Goal: Information Seeking & Learning: Find specific fact

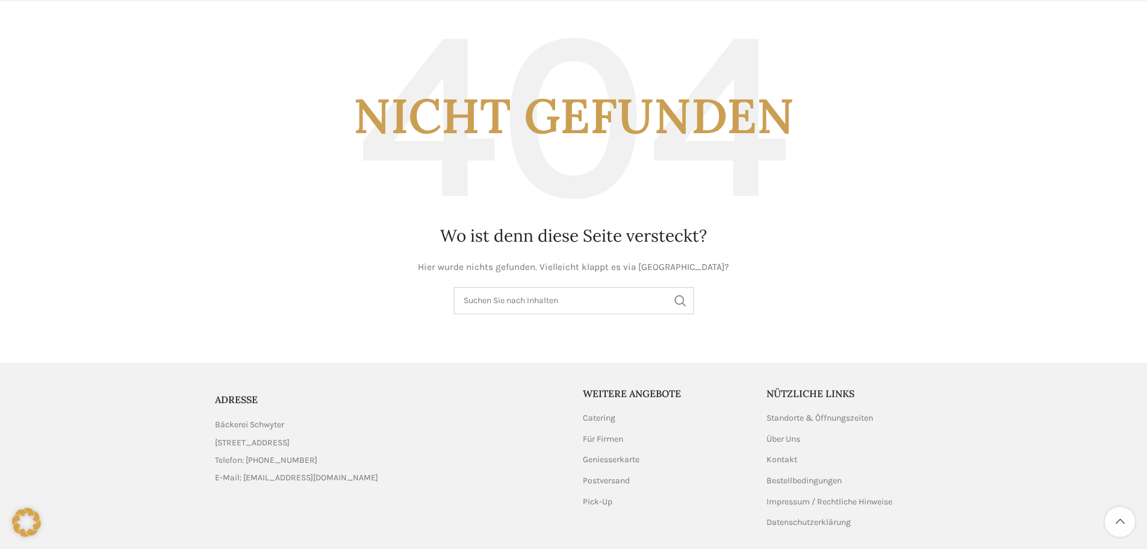
scroll to position [120, 0]
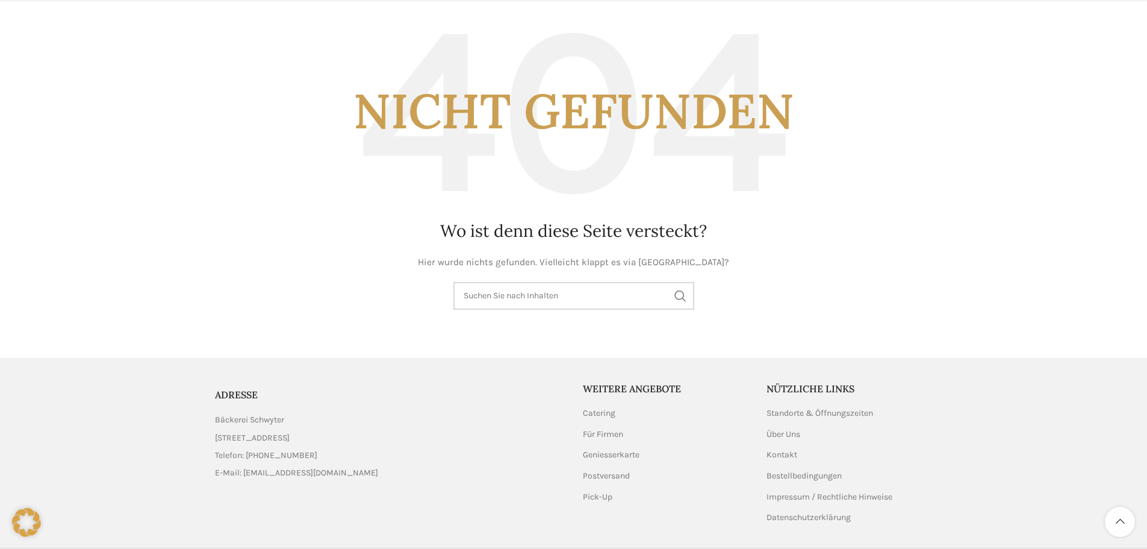
click at [483, 295] on input "Suchen" at bounding box center [574, 296] width 241 height 28
type input "suppe"
click at [679, 299] on button "Search" at bounding box center [681, 296] width 28 height 28
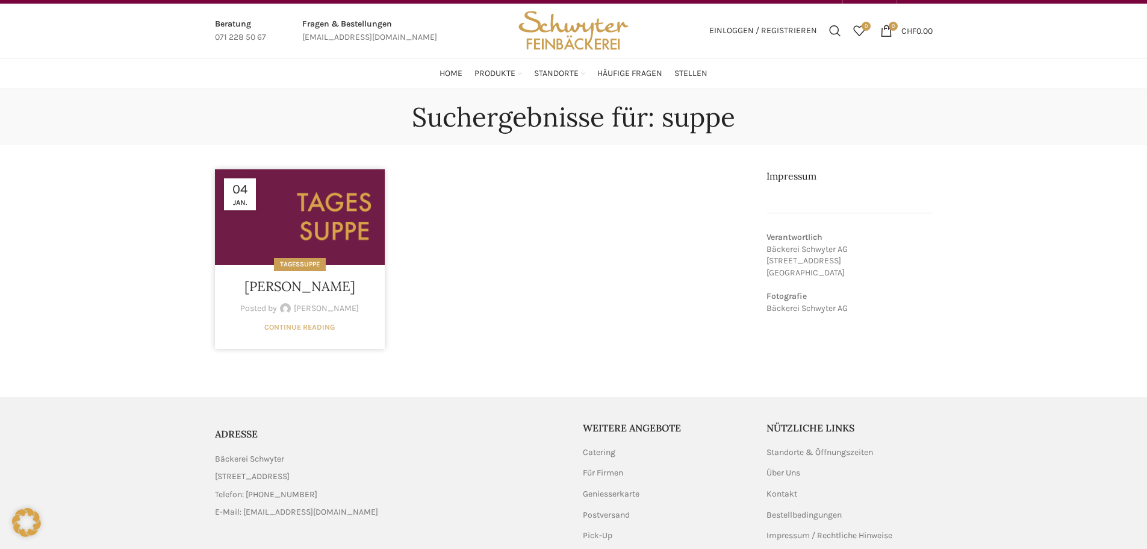
scroll to position [60, 0]
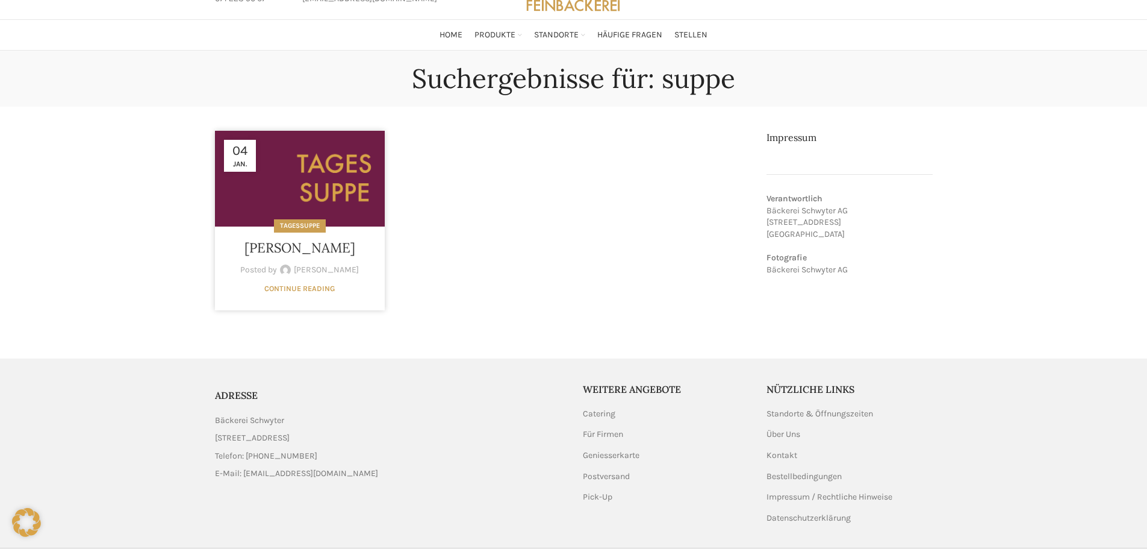
click at [237, 164] on span "Jan." at bounding box center [239, 163] width 23 height 7
click at [322, 197] on link at bounding box center [300, 179] width 170 height 96
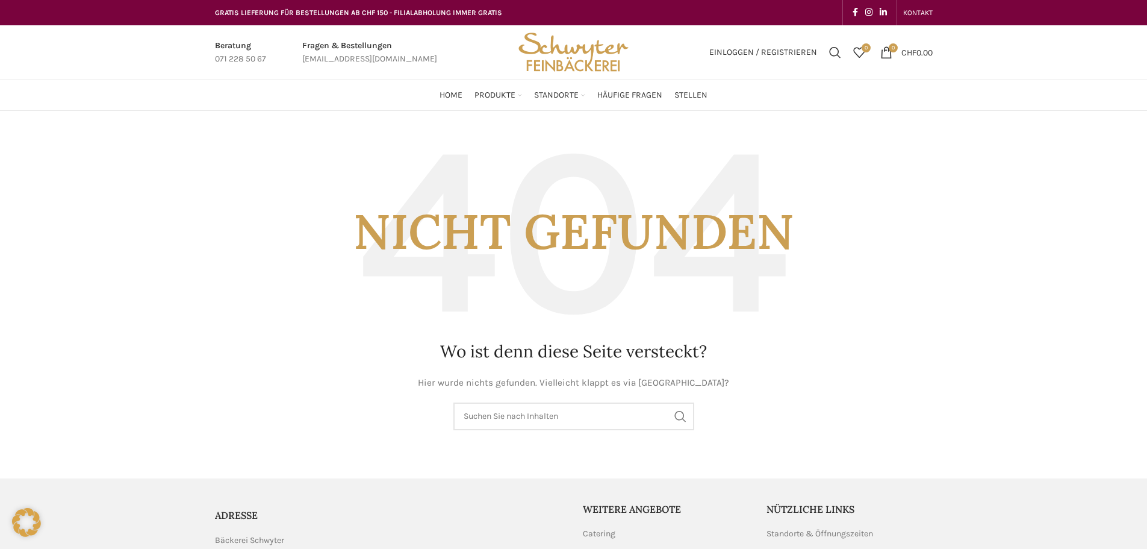
scroll to position [120, 0]
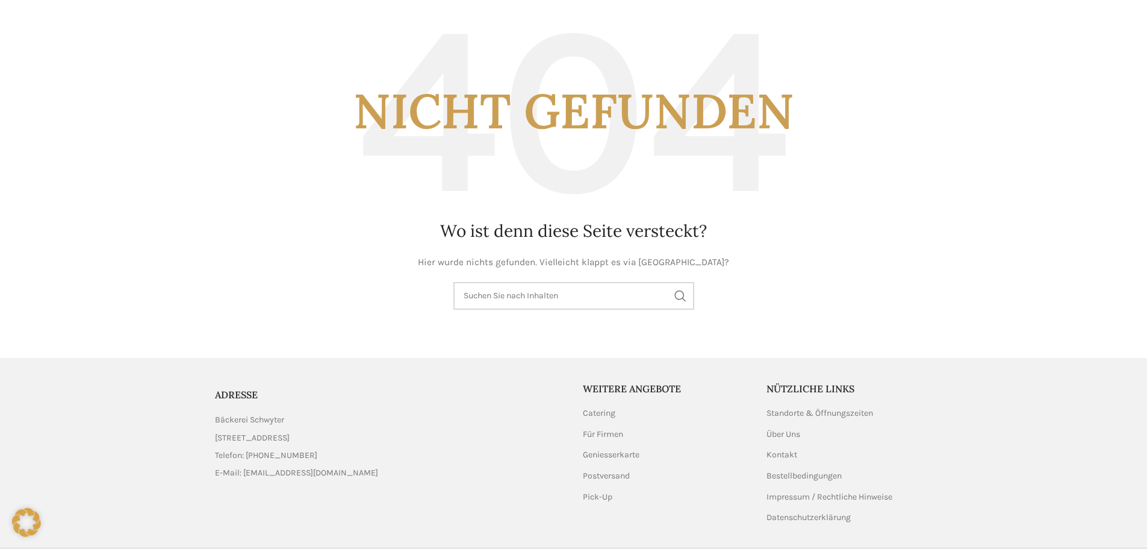
click at [522, 297] on input "Suchen" at bounding box center [574, 296] width 241 height 28
type input "tagessuppe"
click at [678, 302] on button "Search" at bounding box center [681, 296] width 28 height 28
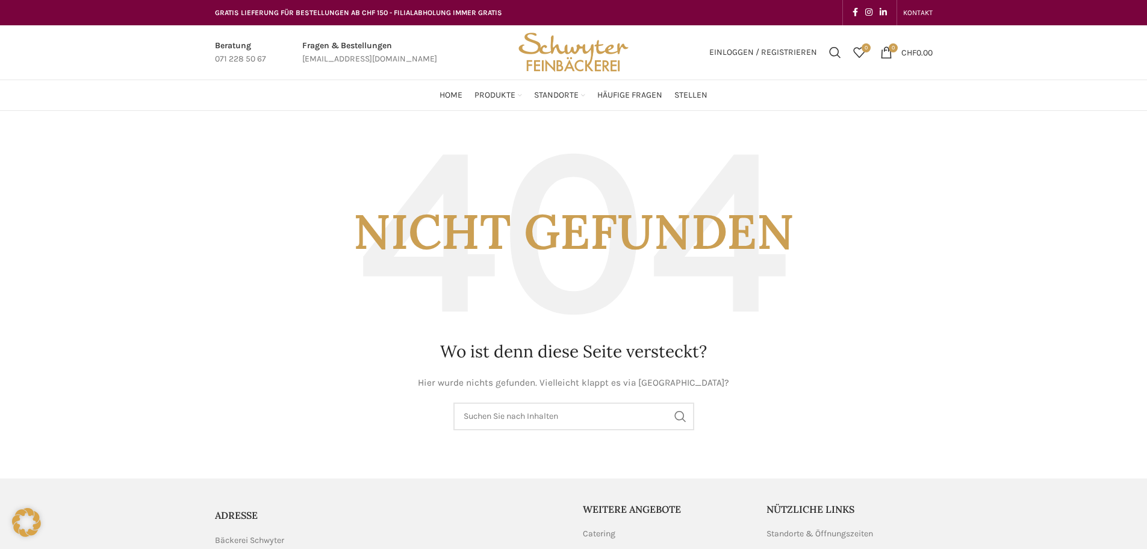
scroll to position [120, 0]
